Goal: Task Accomplishment & Management: Complete application form

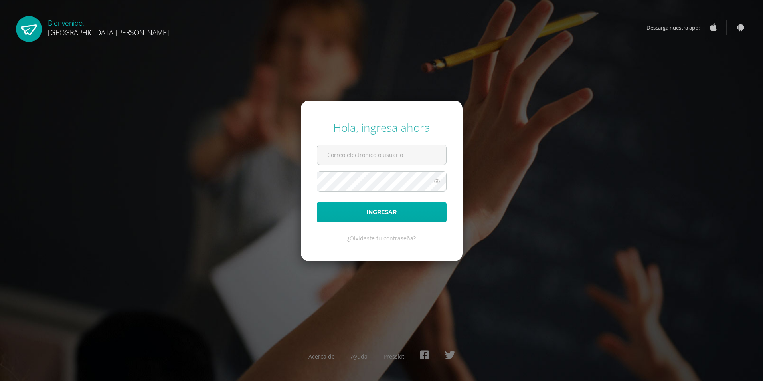
type input "[EMAIL_ADDRESS][DOMAIN_NAME]"
click at [396, 212] on button "Ingresar" at bounding box center [382, 212] width 130 height 20
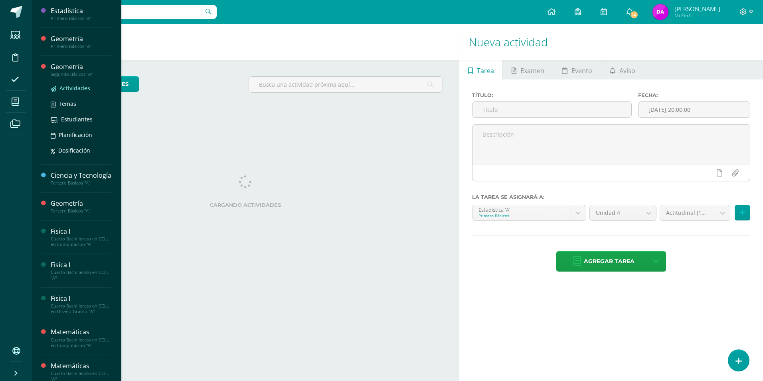
click at [81, 87] on span "Actividades" at bounding box center [74, 88] width 31 height 8
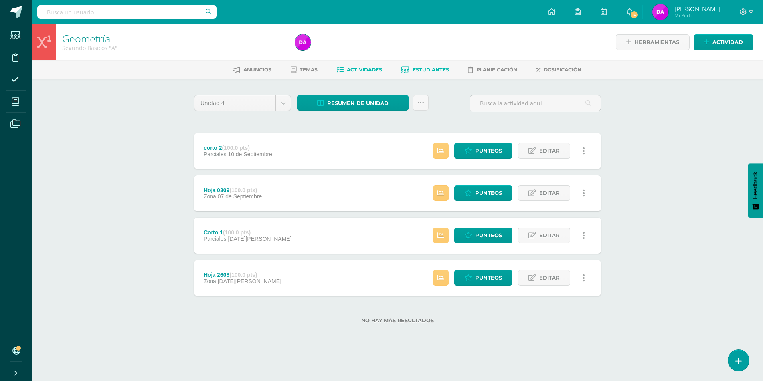
click at [439, 71] on span "Estudiantes" at bounding box center [431, 70] width 36 height 6
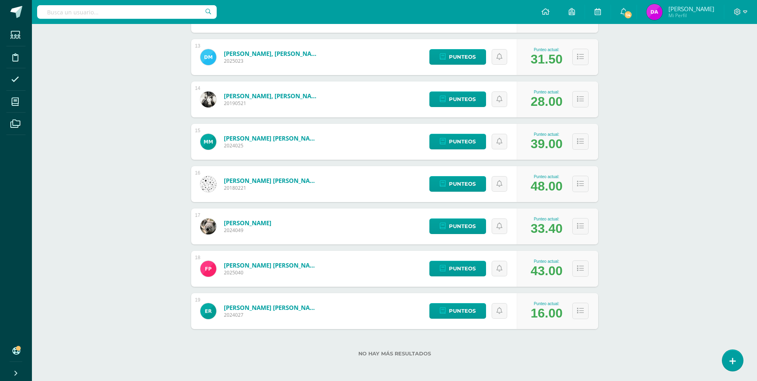
scroll to position [643, 0]
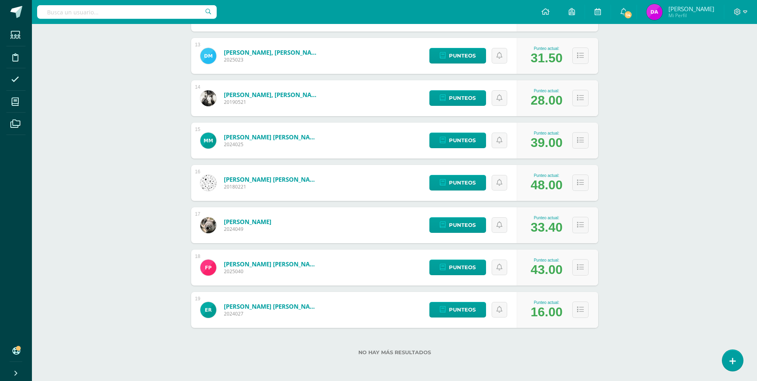
click at [259, 222] on link "Morales, Andrés" at bounding box center [247, 222] width 47 height 8
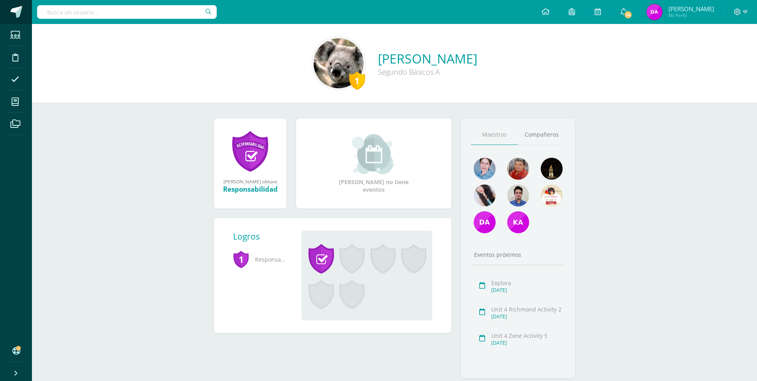
click at [18, 10] on span at bounding box center [16, 12] width 12 height 12
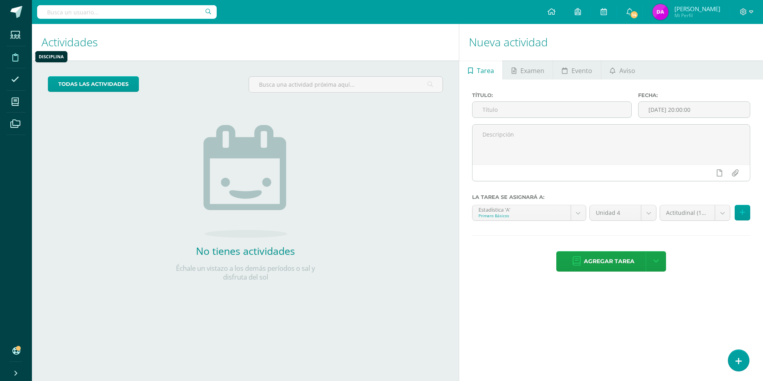
click at [15, 58] on icon at bounding box center [15, 57] width 6 height 8
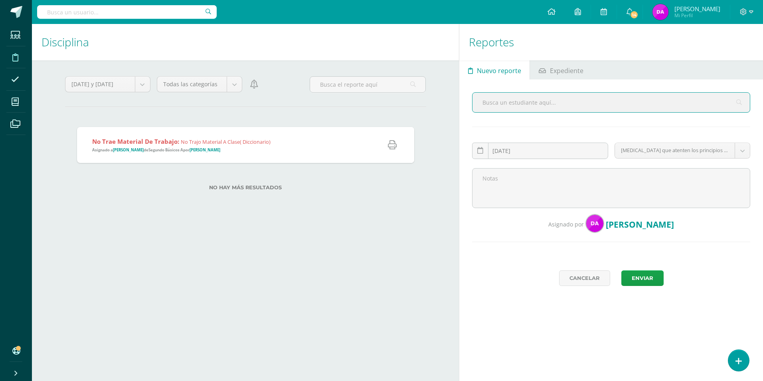
click at [521, 97] on input "text" at bounding box center [611, 103] width 277 height 20
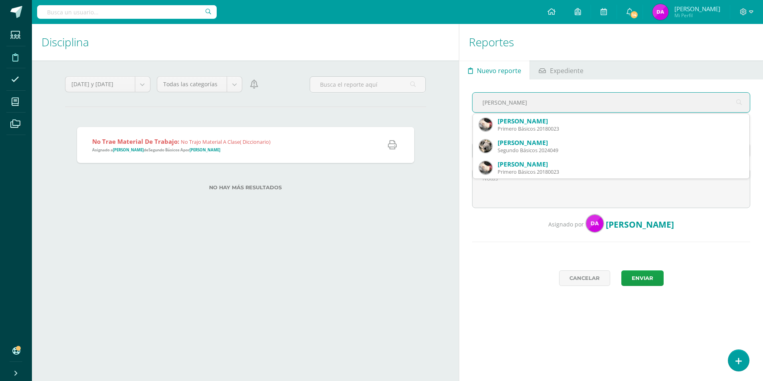
type input "andres mora"
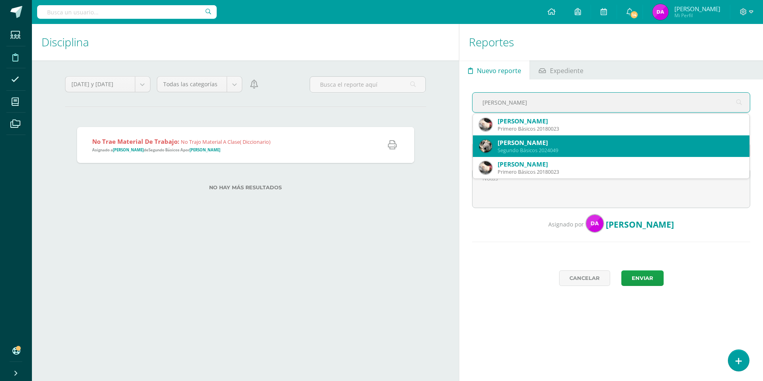
click at [522, 140] on div "[PERSON_NAME]" at bounding box center [620, 142] width 245 height 8
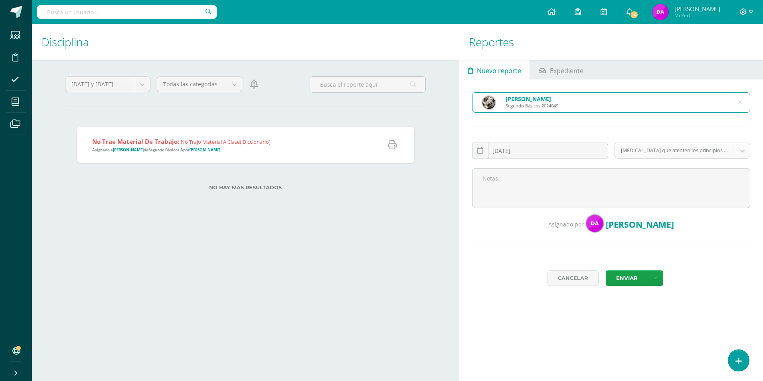
click at [743, 152] on body "Estudiantes Disciplina Asistencia Mis cursos Archivos Soporte Ayuda Reportar un…" at bounding box center [381, 190] width 763 height 381
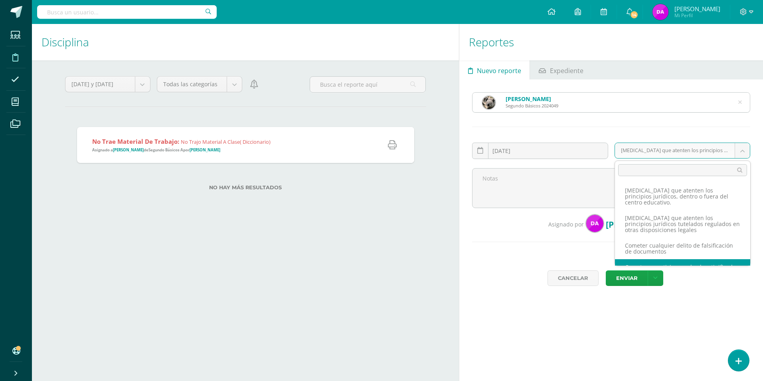
scroll to position [21, 0]
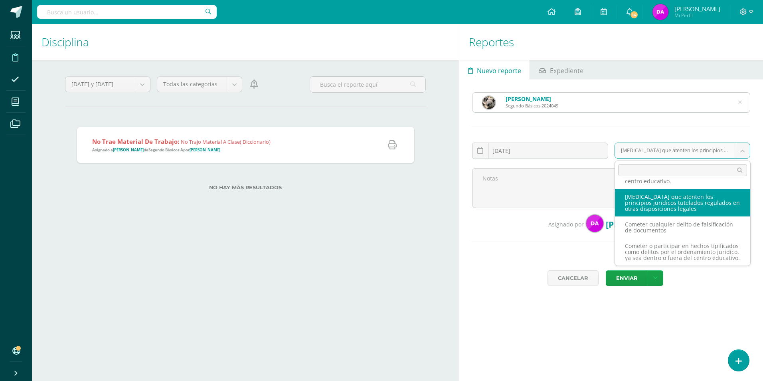
click at [584, 186] on body "Estudiantes Disciplina Asistencia Mis cursos Archivos Soporte Ayuda Reportar un…" at bounding box center [381, 190] width 763 height 381
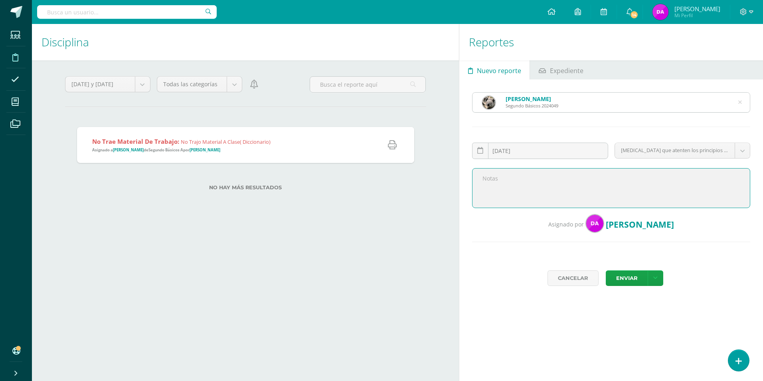
click at [517, 180] on textarea at bounding box center [611, 188] width 278 height 40
type textarea "Por ingerir bebidas azucaradas en clase"
click at [661, 279] on link at bounding box center [656, 278] width 16 height 16
click at [633, 279] on button "Enviar" at bounding box center [627, 278] width 42 height 16
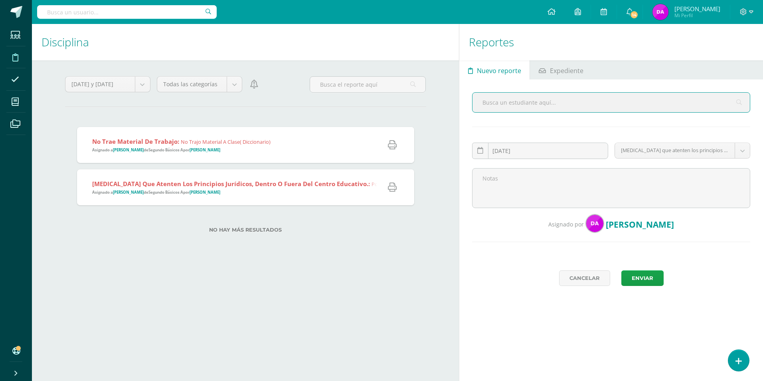
click at [328, 184] on strong "[MEDICAL_DATA] que atenten los principios jurídicos, dentro o fuera del centro …" at bounding box center [231, 184] width 278 height 8
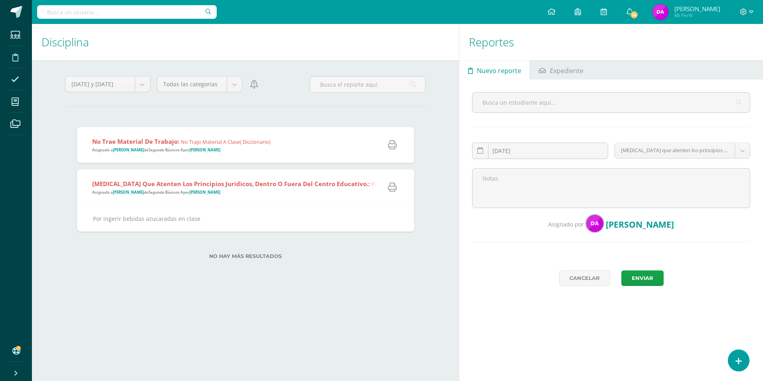
drag, startPoint x: 303, startPoint y: 184, endPoint x: 239, endPoint y: 184, distance: 63.9
click at [239, 184] on strong "[MEDICAL_DATA] que atenten los principios jurídicos, dentro o fuera del centro …" at bounding box center [231, 184] width 278 height 8
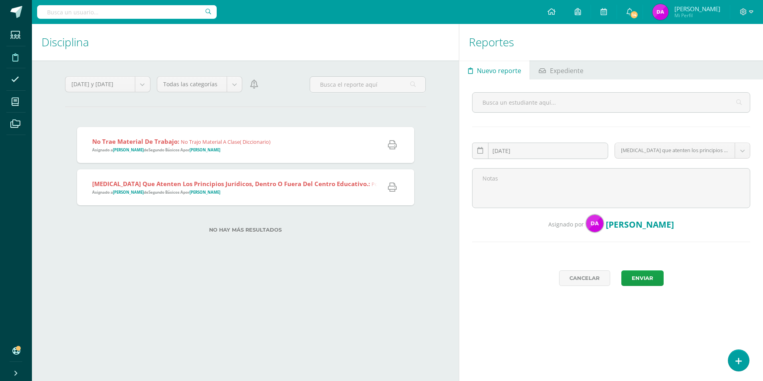
drag, startPoint x: 200, startPoint y: 183, endPoint x: 378, endPoint y: 200, distance: 178.0
click at [397, 201] on div at bounding box center [391, 187] width 46 height 36
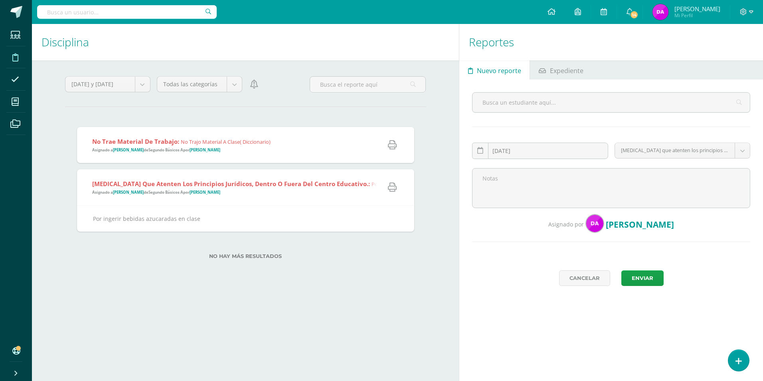
drag, startPoint x: 103, startPoint y: 185, endPoint x: 400, endPoint y: 295, distance: 316.8
click at [400, 295] on div "[DATE] y [DATE] Mes Semana [DATE] y [DATE] Ciclo Todas las categorías Todas las…" at bounding box center [245, 178] width 393 height 236
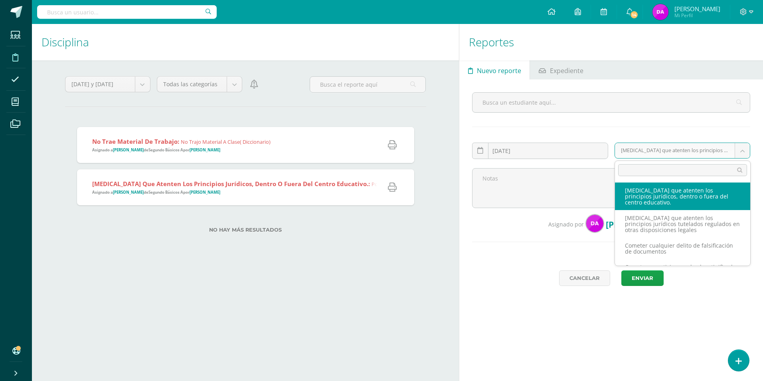
click at [747, 150] on body "Reporte asignado exitosamente Estudiantes Disciplina Asistencia Mis cursos Arch…" at bounding box center [381, 190] width 763 height 381
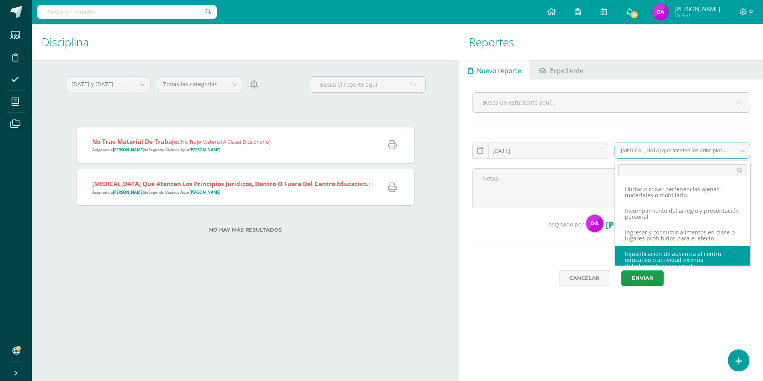
scroll to position [247, 0]
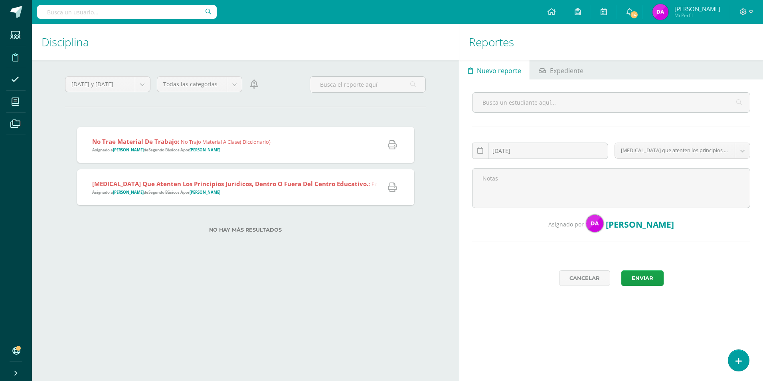
drag, startPoint x: 236, startPoint y: 185, endPoint x: 211, endPoint y: 185, distance: 25.1
click at [211, 185] on strong "[MEDICAL_DATA] que atenten los principios jurídicos, dentro o fuera del centro …" at bounding box center [231, 184] width 278 height 8
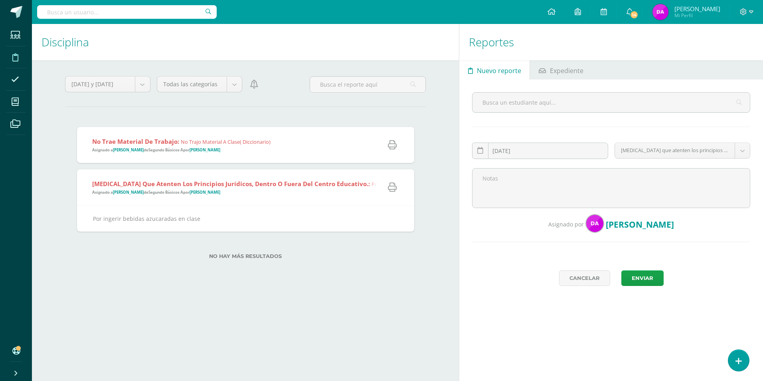
drag, startPoint x: 123, startPoint y: 185, endPoint x: 354, endPoint y: 265, distance: 244.2
click at [354, 265] on div "No hay más resultados" at bounding box center [245, 249] width 337 height 37
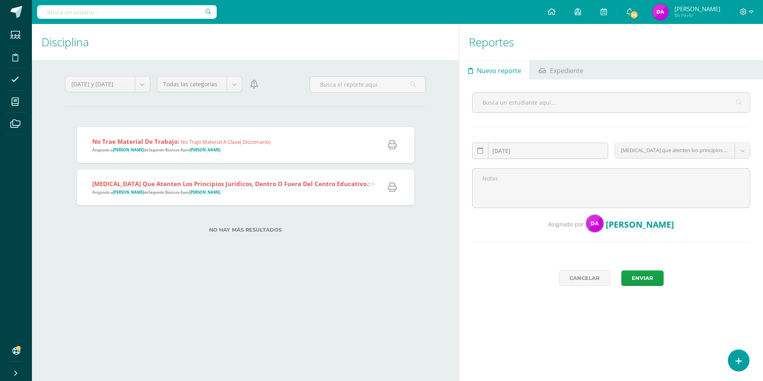
click at [234, 86] on body "Reporte asignado exitosamente Estudiantes Disciplina Asistencia Mis cursos Arch…" at bounding box center [381, 190] width 763 height 381
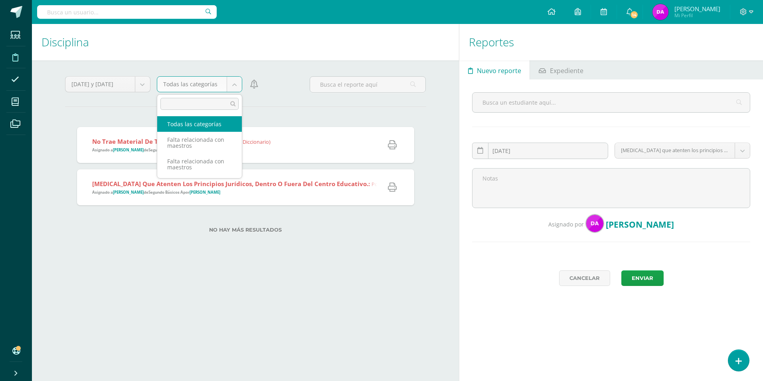
click at [322, 107] on body "Reporte asignado exitosamente Estudiantes Disciplina Asistencia Mis cursos Arch…" at bounding box center [381, 190] width 763 height 381
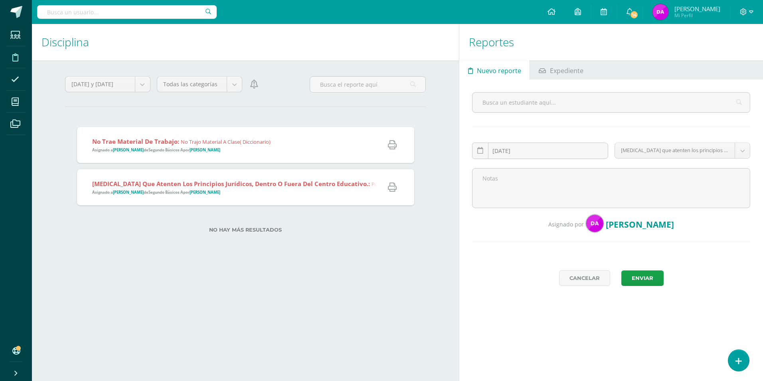
drag, startPoint x: 348, startPoint y: 186, endPoint x: 291, endPoint y: 202, distance: 59.1
click at [291, 202] on div "[MEDICAL_DATA] que atenten los principios jurídicos, dentro o fuera del centro …" at bounding box center [276, 187] width 399 height 36
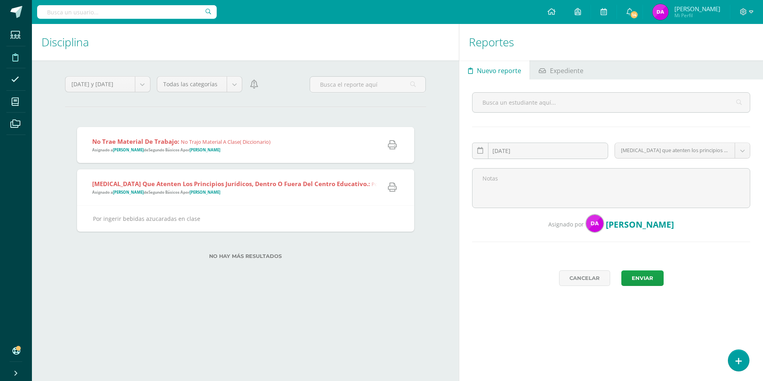
drag, startPoint x: 162, startPoint y: 192, endPoint x: 141, endPoint y: 192, distance: 21.2
click at [143, 192] on strong "[PERSON_NAME]" at bounding box center [128, 192] width 31 height 5
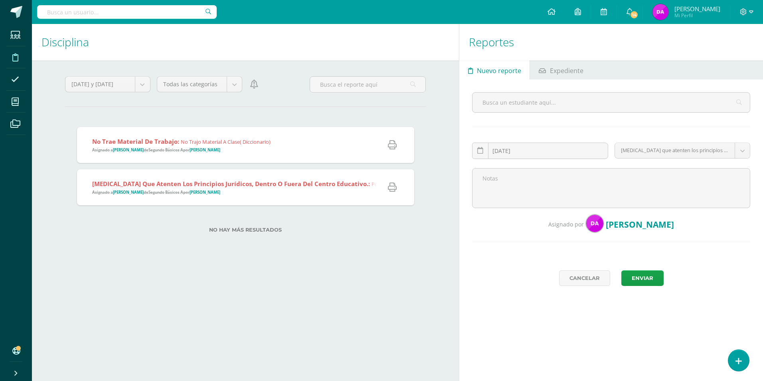
drag, startPoint x: 237, startPoint y: 182, endPoint x: 221, endPoint y: 200, distance: 23.7
click at [221, 200] on div "[MEDICAL_DATA] que atenten los principios jurídicos, dentro o fuera del centro …" at bounding box center [276, 187] width 399 height 36
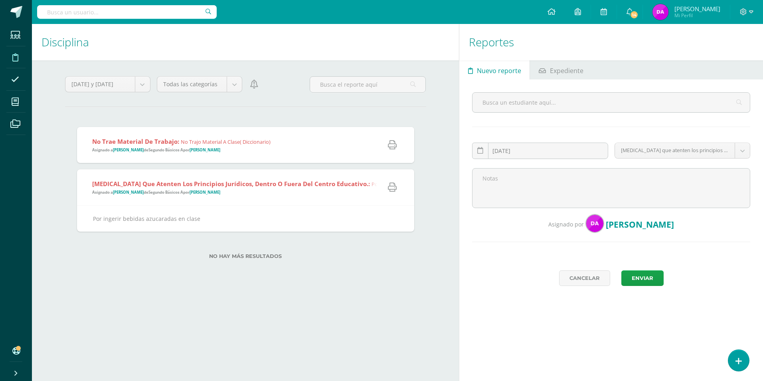
click at [348, 309] on div "Disciplina Reportes [DATE] y [DATE] Mes Semana [DATE] y [DATE] Ciclo Todas las …" at bounding box center [244, 202] width 430 height 357
